Goal: Transaction & Acquisition: Purchase product/service

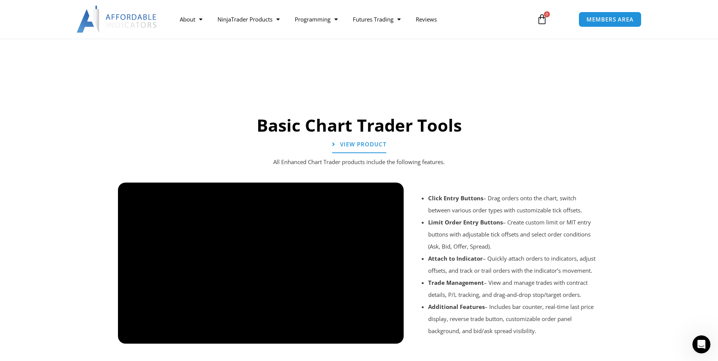
scroll to position [490, 0]
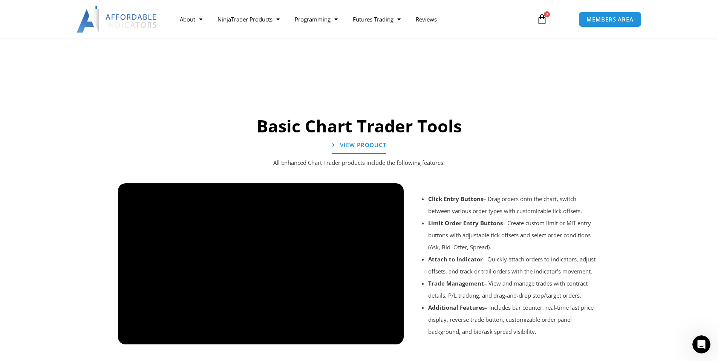
click at [392, 338] on div at bounding box center [359, 354] width 490 height 36
click at [392, 336] on div at bounding box center [359, 354] width 490 height 36
click at [391, 336] on div at bounding box center [359, 354] width 490 height 36
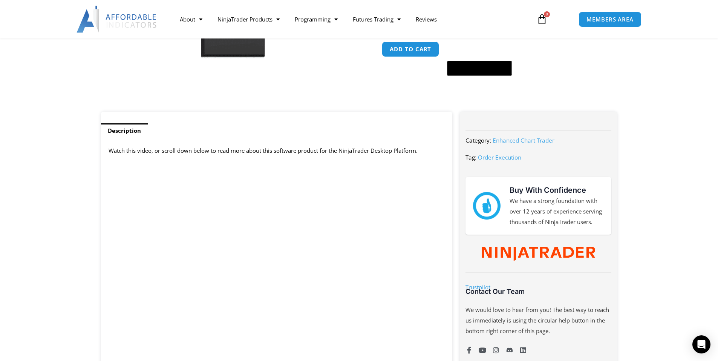
scroll to position [75, 0]
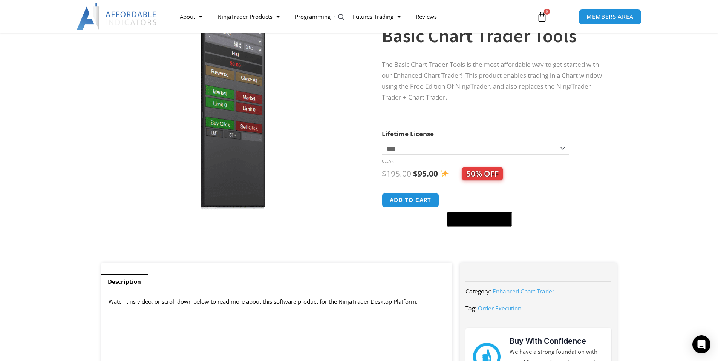
click at [520, 150] on select "**********" at bounding box center [475, 148] width 187 height 12
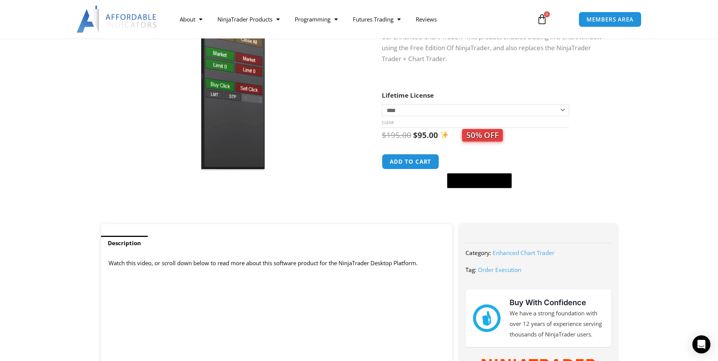
scroll to position [113, 0]
